Goal: Transaction & Acquisition: Download file/media

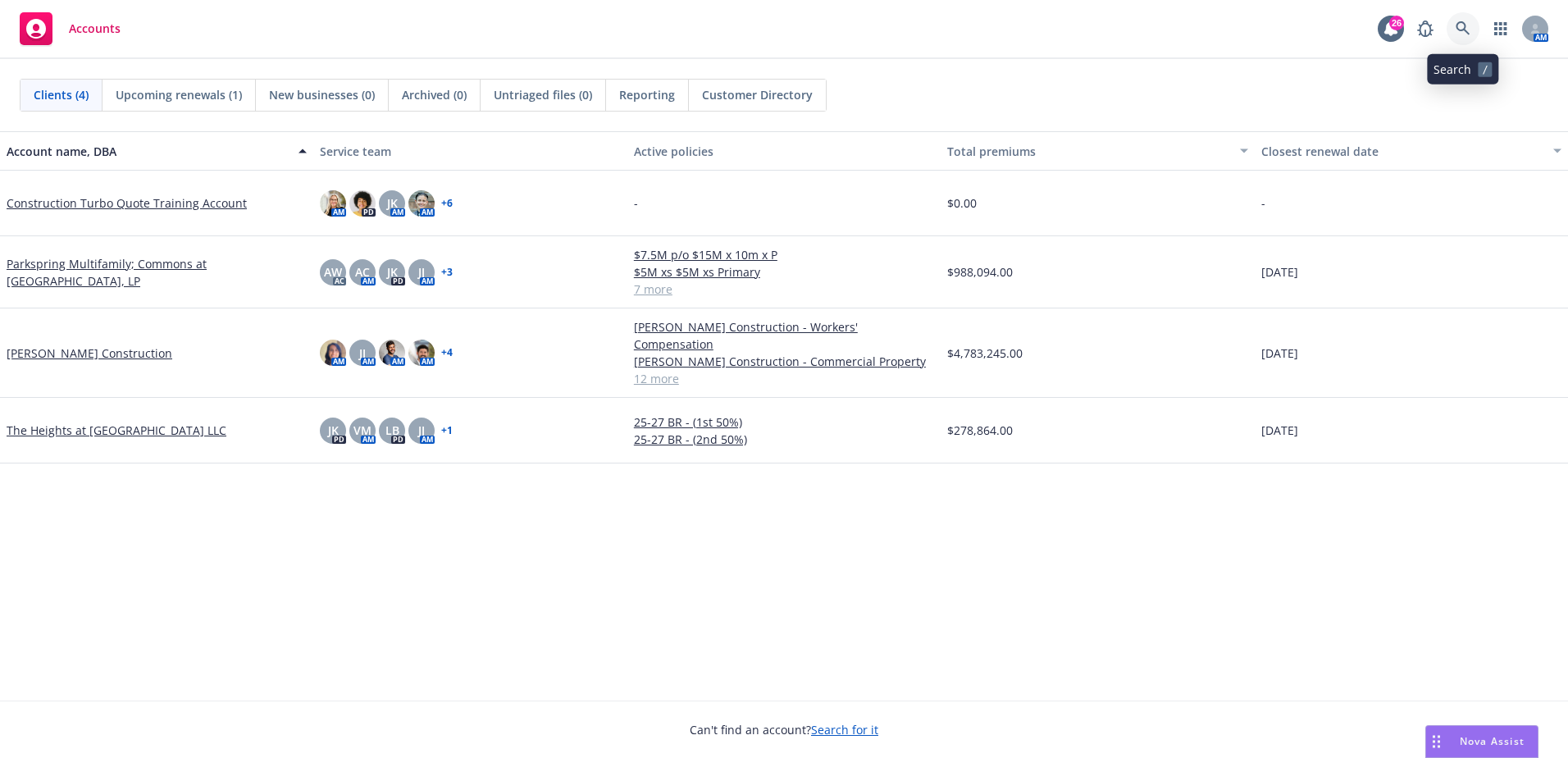
click at [1463, 28] on icon at bounding box center [1463, 29] width 15 height 15
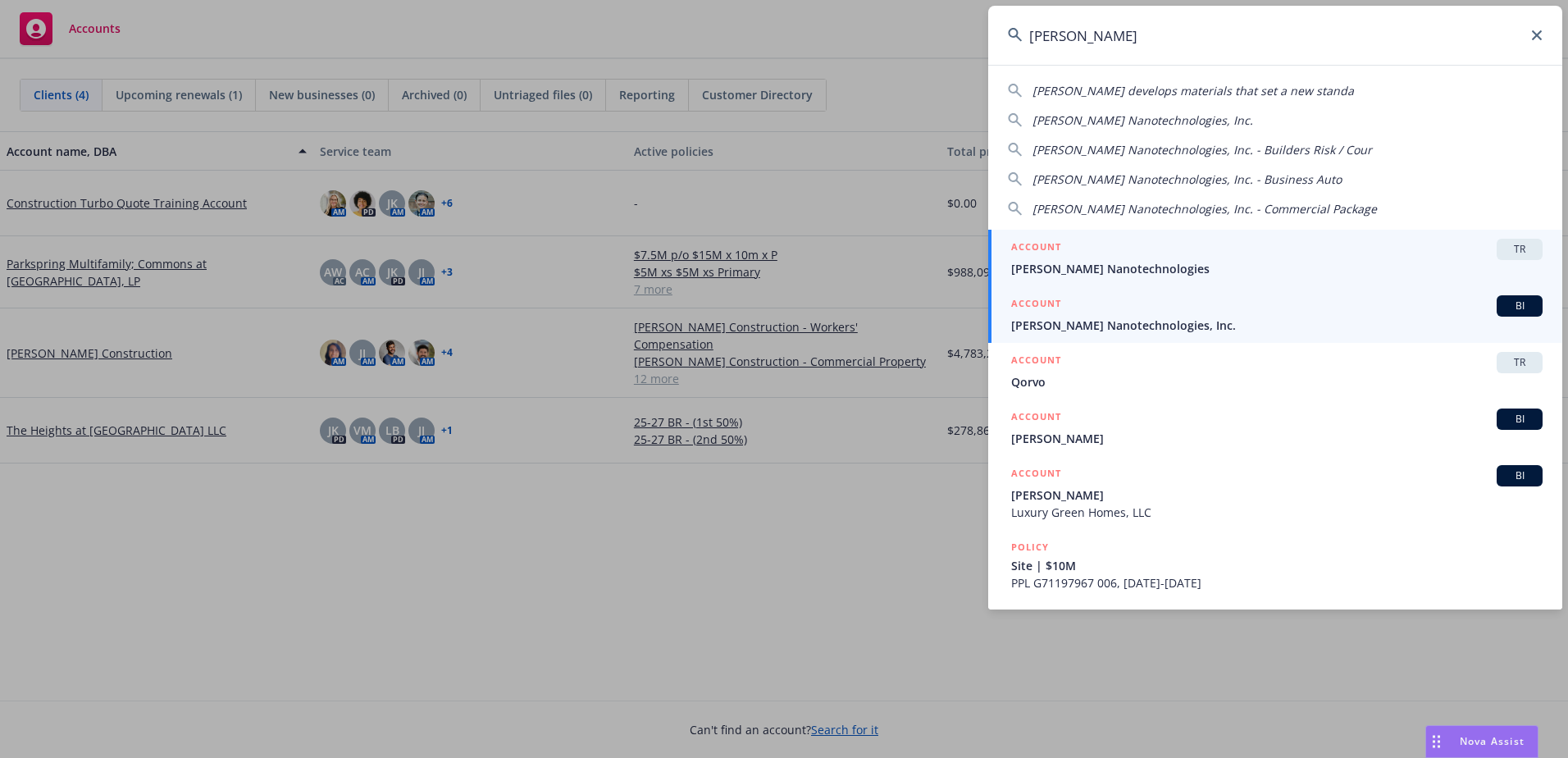
type input "[PERSON_NAME]"
click at [1229, 311] on div "ACCOUNT BI" at bounding box center [1277, 306] width 532 height 22
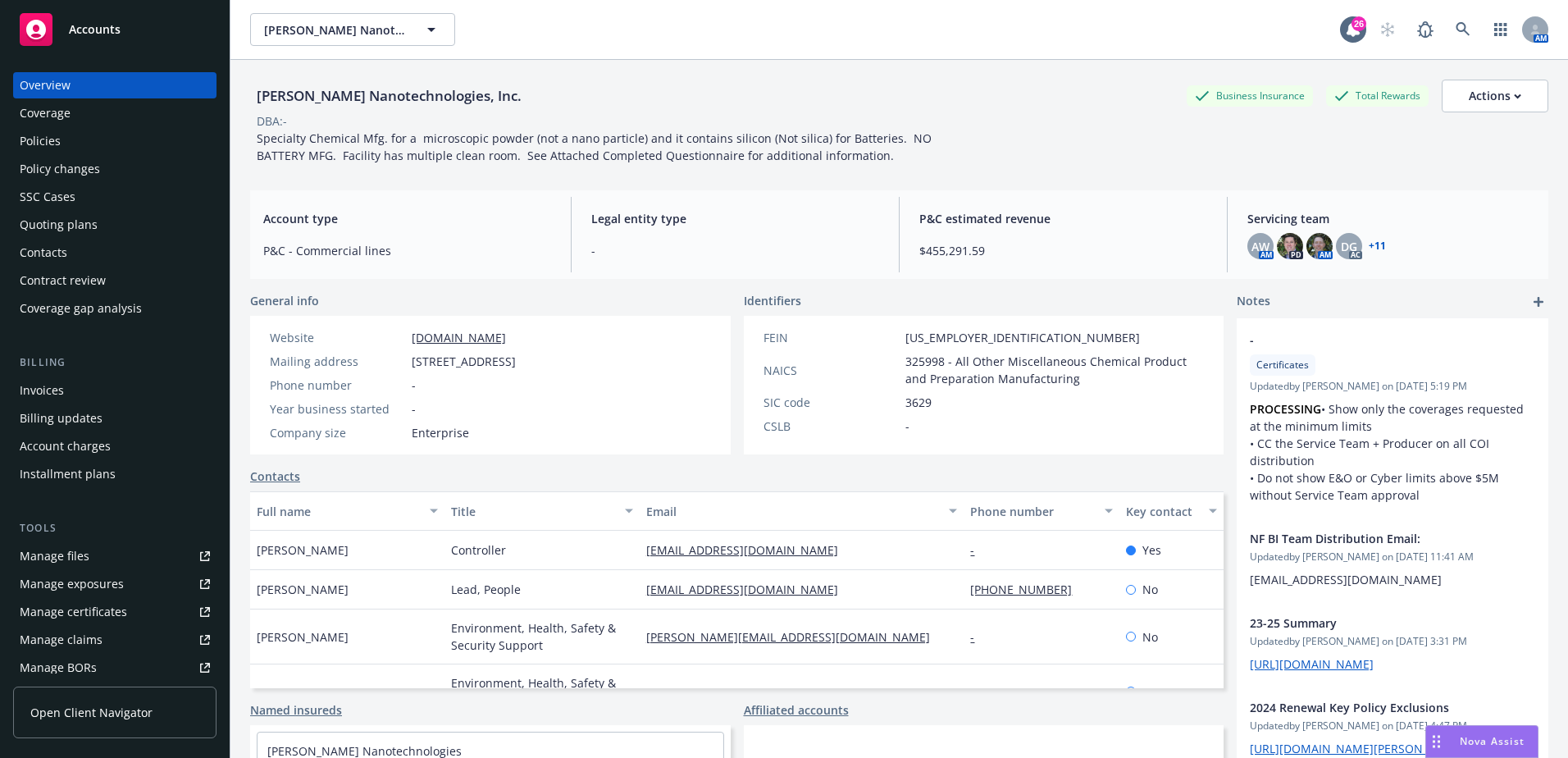
click at [80, 144] on div "Policies" at bounding box center [115, 141] width 190 height 26
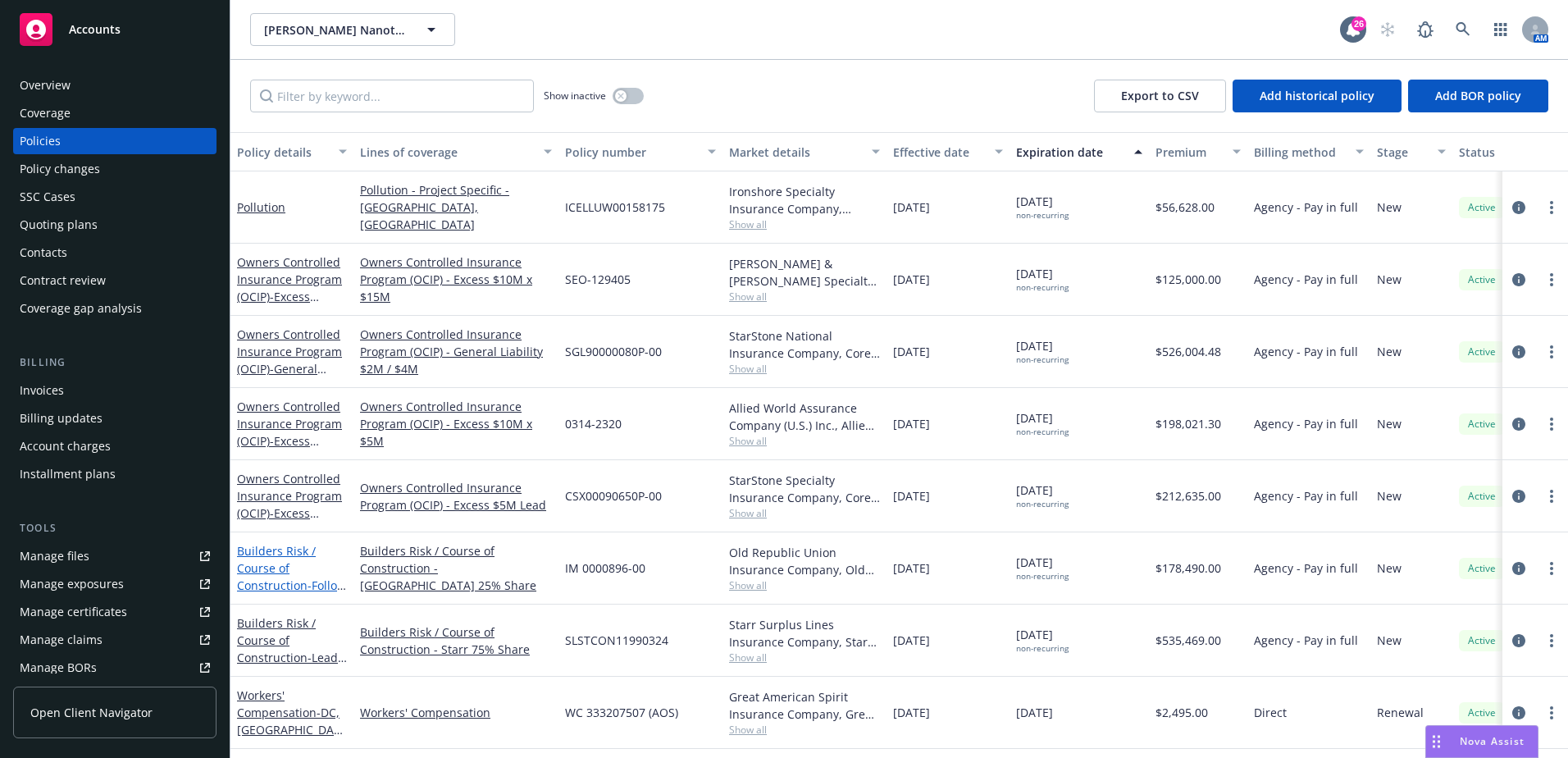
click at [287, 582] on link "Builders Risk / Course of Construction - Follow 25% [DEMOGRAPHIC_DATA][GEOGRAPH…" at bounding box center [291, 594] width 109 height 102
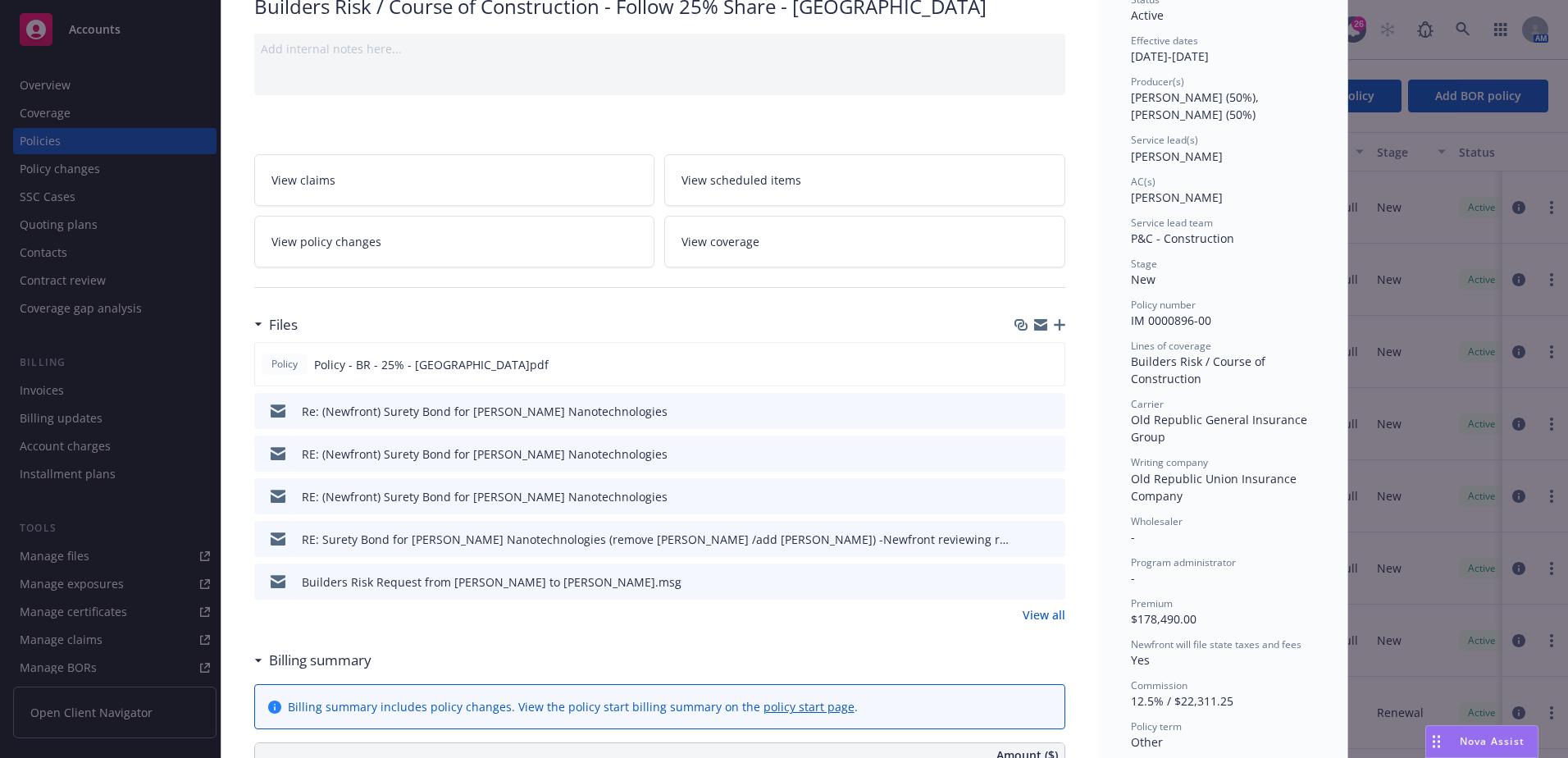
scroll to position [164, 0]
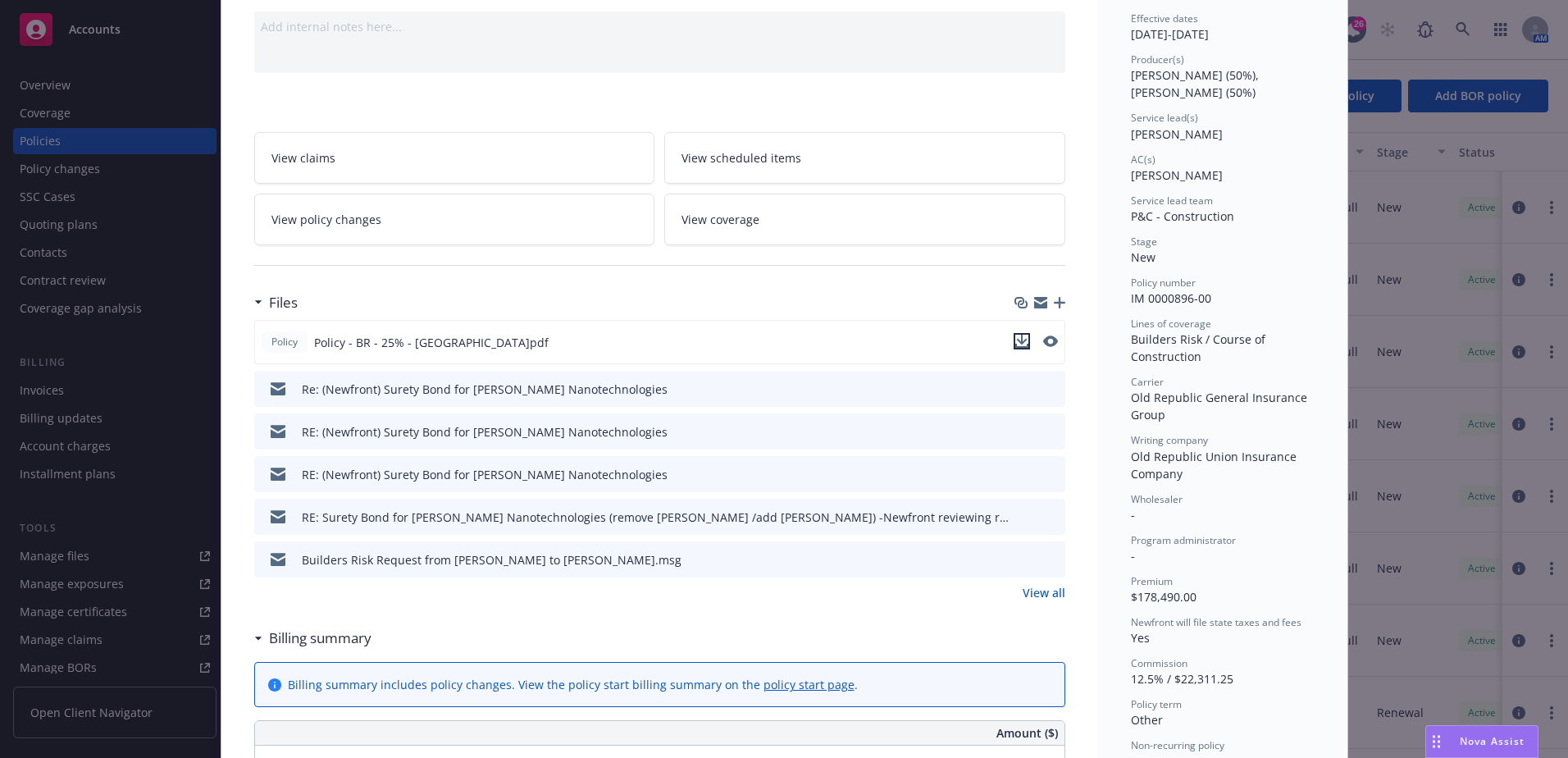
click at [1017, 339] on icon "download file" at bounding box center [1022, 341] width 13 height 13
click at [72, 129] on div "Policy Builders Risk / Course of Construction - Follow 25% Share - [GEOGRAPHIC_…" at bounding box center [784, 379] width 1568 height 758
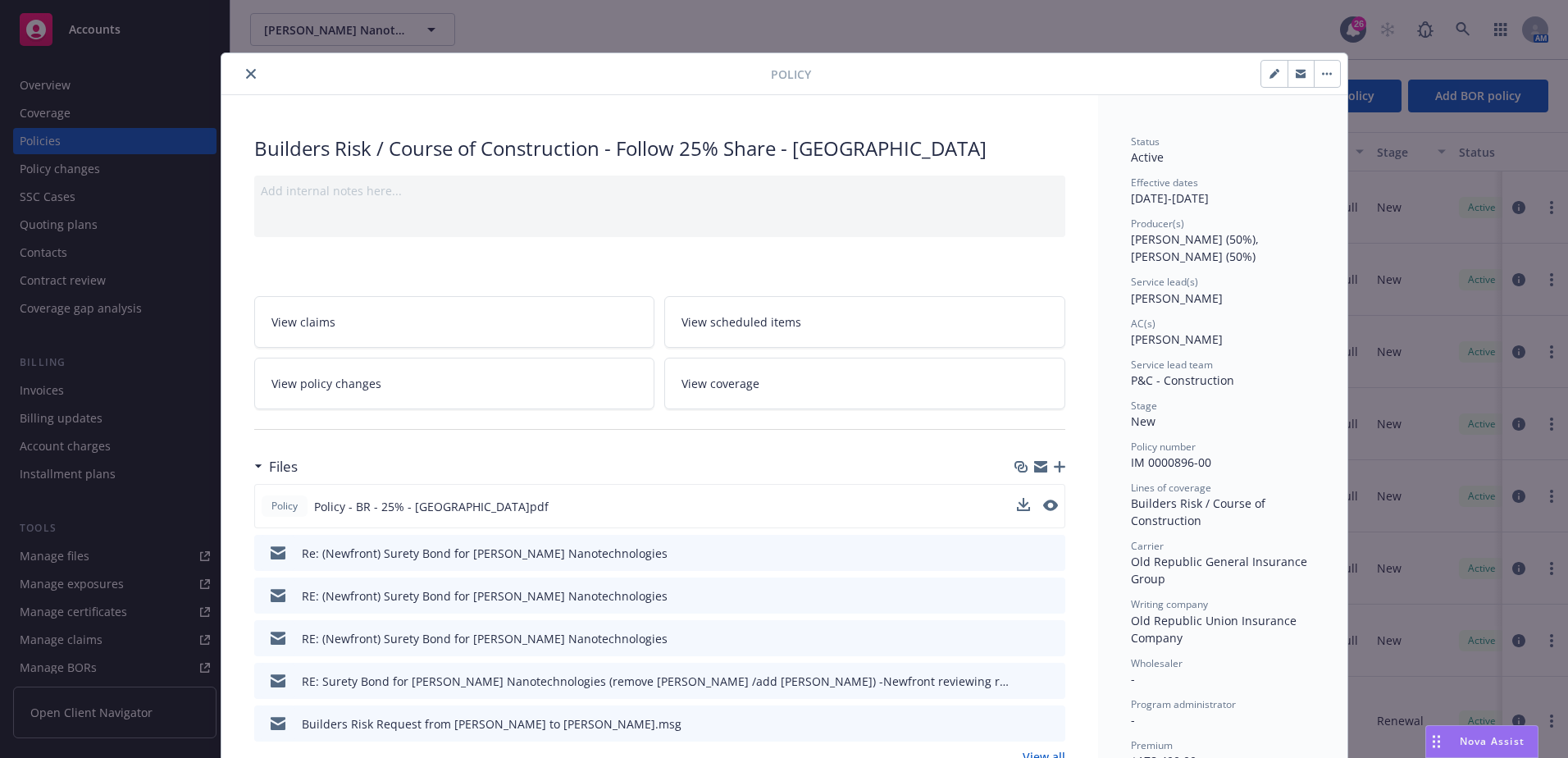
click at [228, 78] on div at bounding box center [500, 73] width 543 height 20
click at [233, 76] on div at bounding box center [500, 73] width 543 height 20
click at [246, 75] on icon "close" at bounding box center [251, 73] width 10 height 10
